Goal: Task Accomplishment & Management: Use online tool/utility

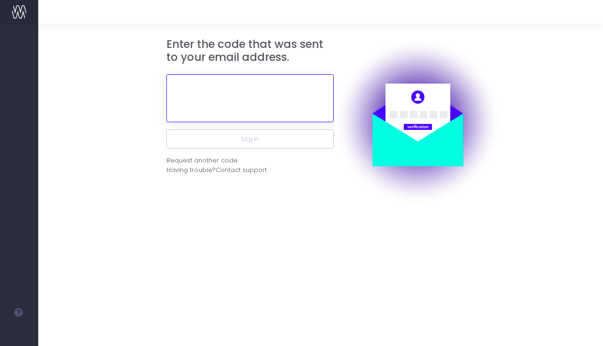
click at [223, 101] on input "text" at bounding box center [251, 98] width 168 height 48
paste input "291885"
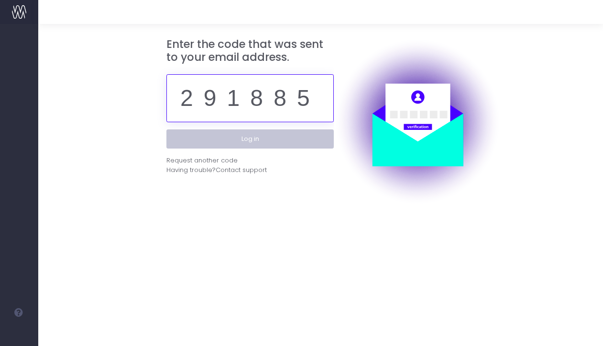
type input "291885"
click at [258, 142] on button "Log in" at bounding box center [251, 138] width 168 height 19
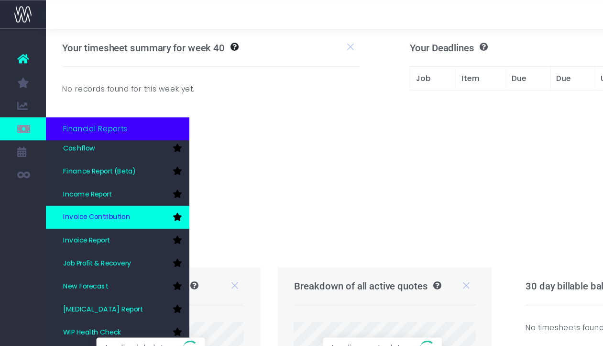
scroll to position [48, 0]
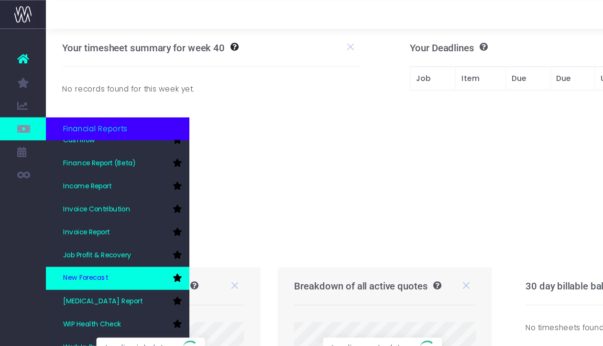
click at [72, 228] on span "New Forecast" at bounding box center [71, 231] width 37 height 9
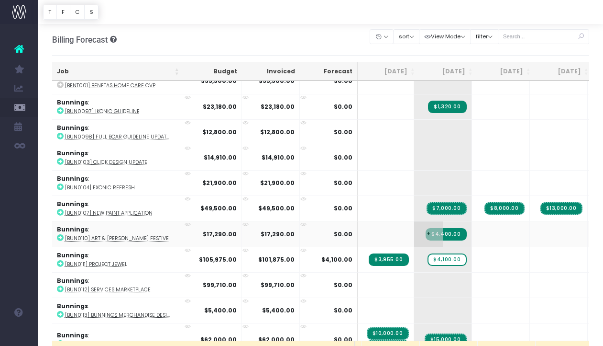
scroll to position [408, 112]
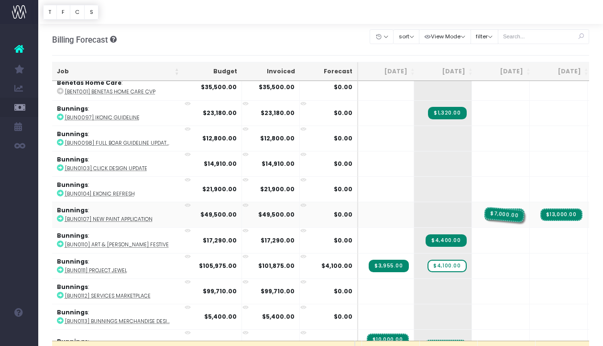
drag, startPoint x: 392, startPoint y: 214, endPoint x: 427, endPoint y: 210, distance: 35.2
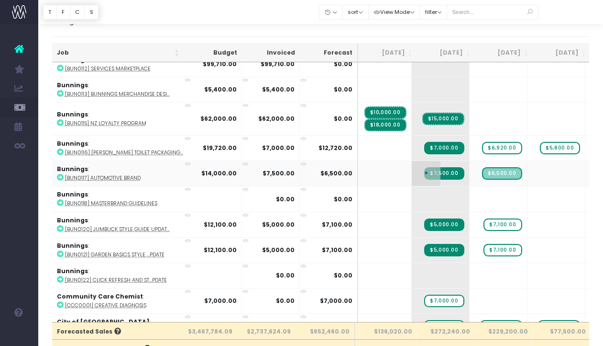
scroll to position [627, 115]
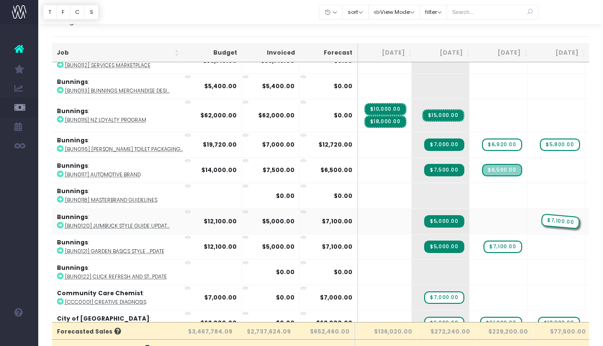
drag, startPoint x: 455, startPoint y: 220, endPoint x: 492, endPoint y: 216, distance: 37.0
drag, startPoint x: 452, startPoint y: 246, endPoint x: 496, endPoint y: 244, distance: 43.6
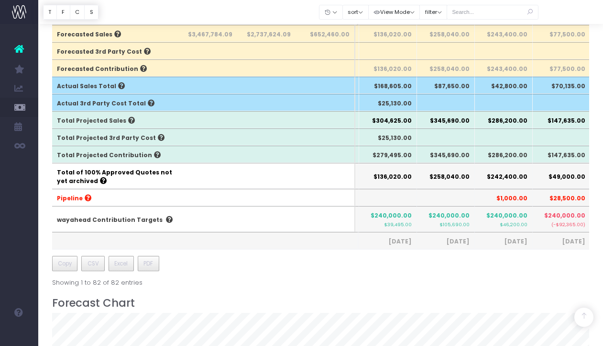
scroll to position [318, 0]
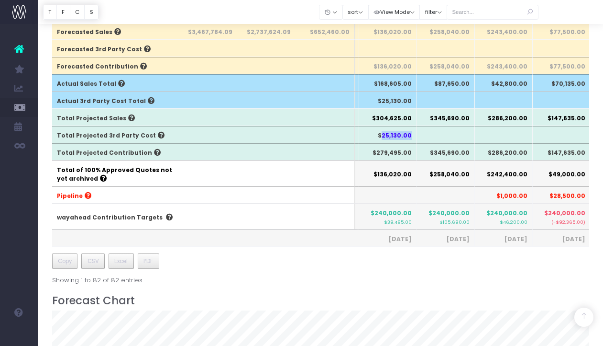
drag, startPoint x: 410, startPoint y: 134, endPoint x: 384, endPoint y: 133, distance: 26.4
click at [384, 133] on th "$25,130.00" at bounding box center [388, 134] width 58 height 17
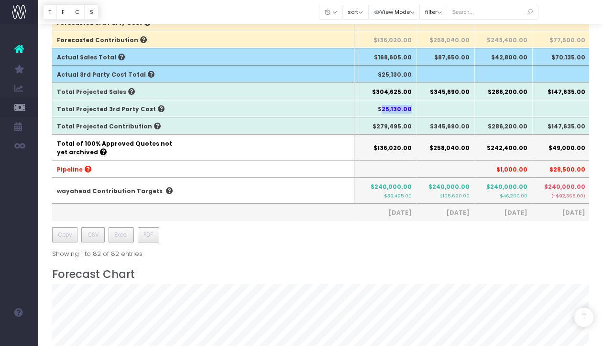
scroll to position [345, 0]
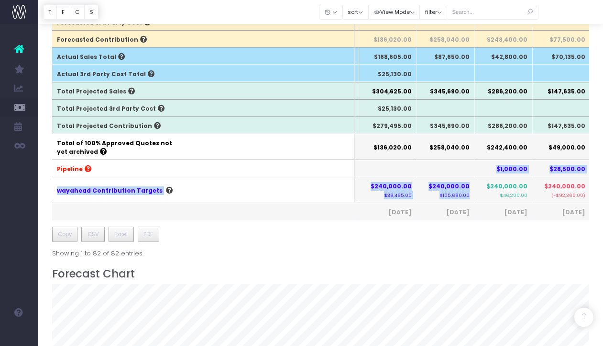
drag, startPoint x: 469, startPoint y: 198, endPoint x: 455, endPoint y: 172, distance: 29.6
click at [455, 172] on tfoot "Forecasted Sales $3,467,784.09 $2,737,624.09 $652,460.00 $136,020.00 $258,040.0…" at bounding box center [495, 108] width 1117 height 224
click at [458, 173] on th at bounding box center [446, 167] width 58 height 17
drag, startPoint x: 458, startPoint y: 168, endPoint x: 466, endPoint y: 197, distance: 30.8
click at [466, 198] on tfoot "Forecasted Sales $3,467,784.09 $2,737,624.09 $652,460.00 $136,020.00 $258,040.0…" at bounding box center [495, 108] width 1117 height 224
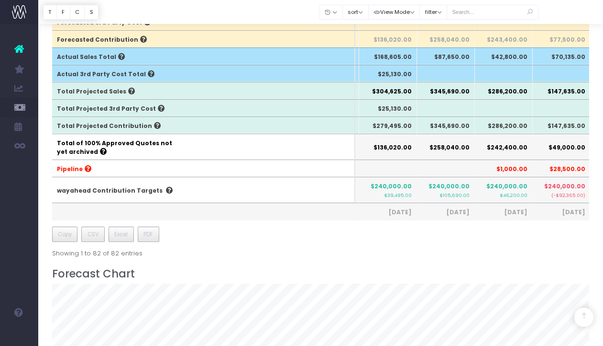
click at [469, 197] on small "$105,690.00" at bounding box center [455, 194] width 30 height 8
drag, startPoint x: 469, startPoint y: 197, endPoint x: 434, endPoint y: 195, distance: 35.5
click at [434, 195] on th "$240,000.00 $105,690.00" at bounding box center [446, 190] width 58 height 26
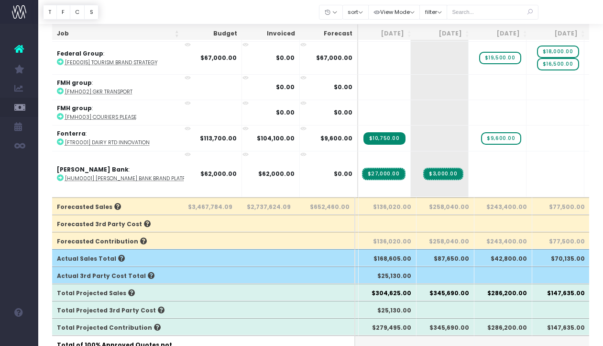
scroll to position [940, 116]
